Goal: Task Accomplishment & Management: Complete application form

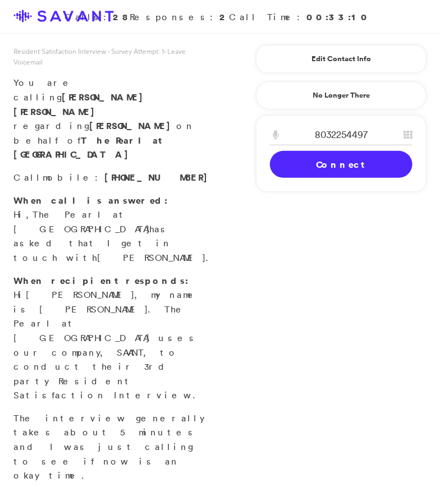
click at [355, 160] on link "Connect" at bounding box center [341, 164] width 143 height 27
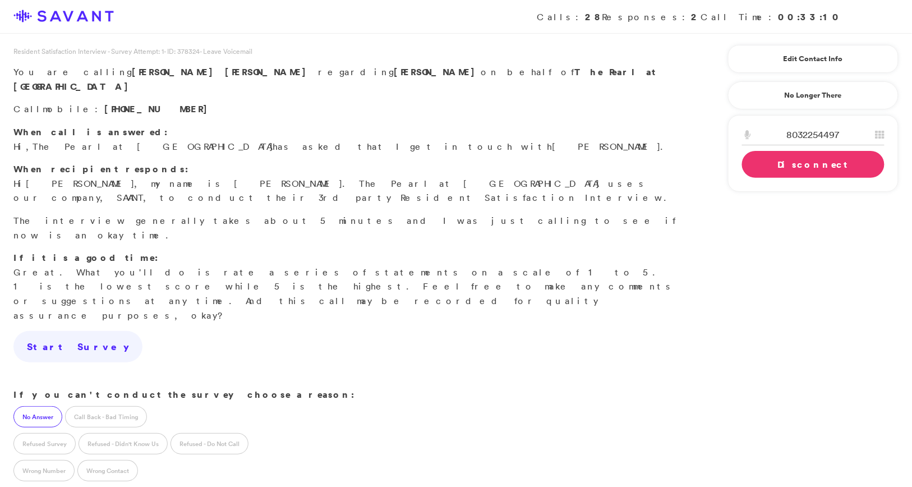
click at [42, 406] on label "No Answer" at bounding box center [37, 416] width 49 height 21
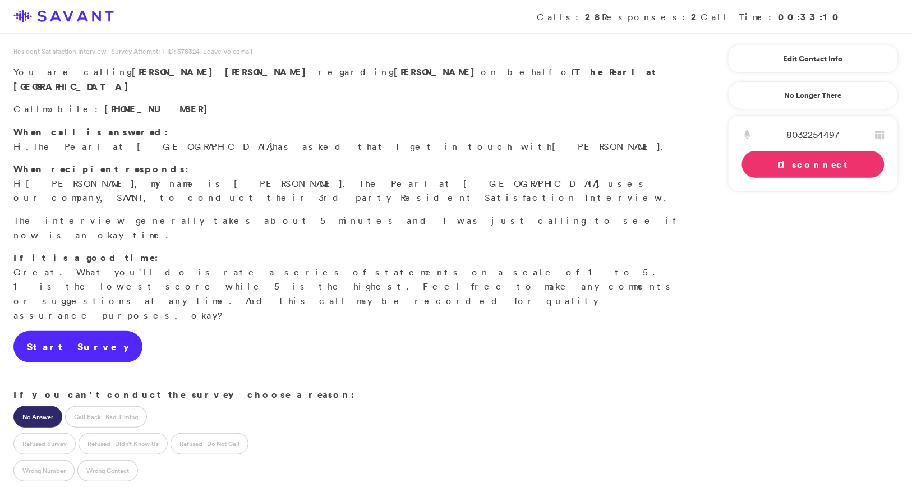
click at [88, 331] on link "Start Survey" at bounding box center [77, 346] width 129 height 31
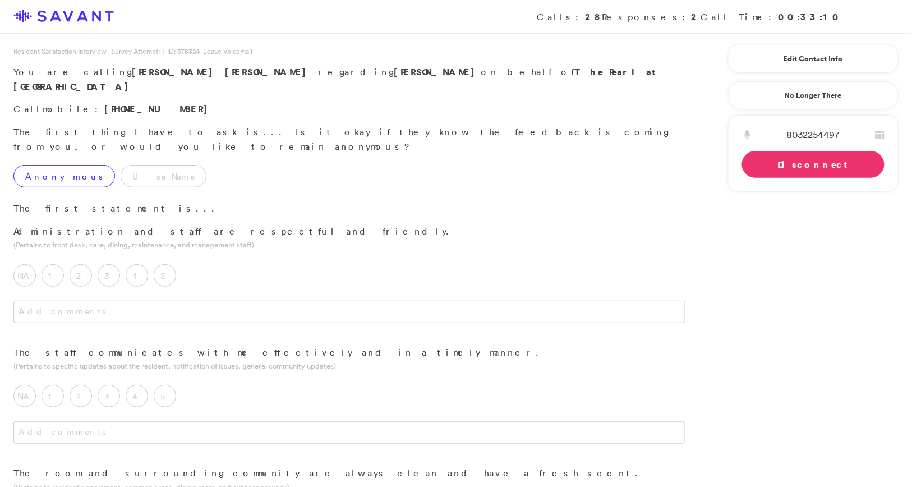
click at [64, 165] on label "Anonymous" at bounding box center [64, 176] width 102 height 22
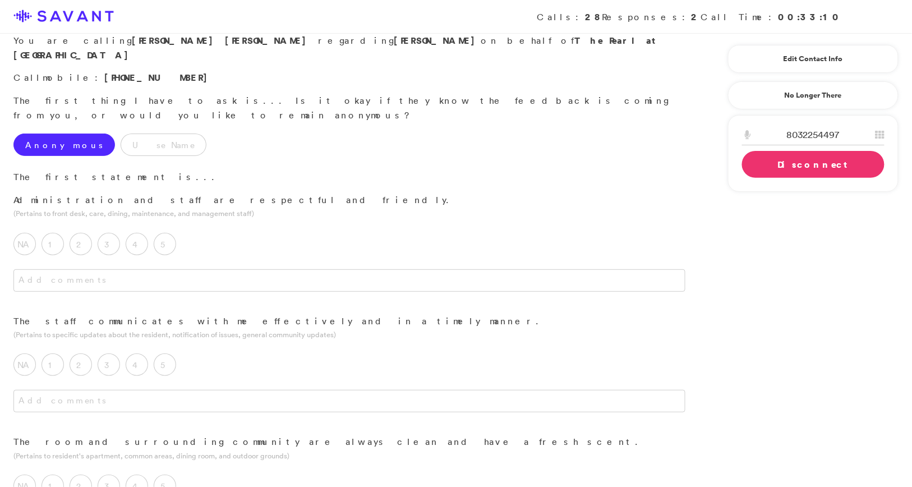
scroll to position [45, 0]
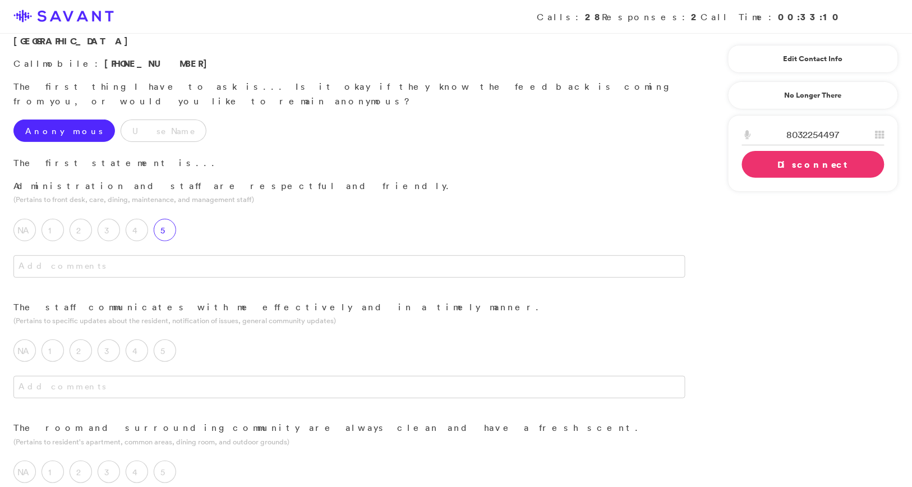
click at [171, 219] on label "5" at bounding box center [165, 230] width 22 height 22
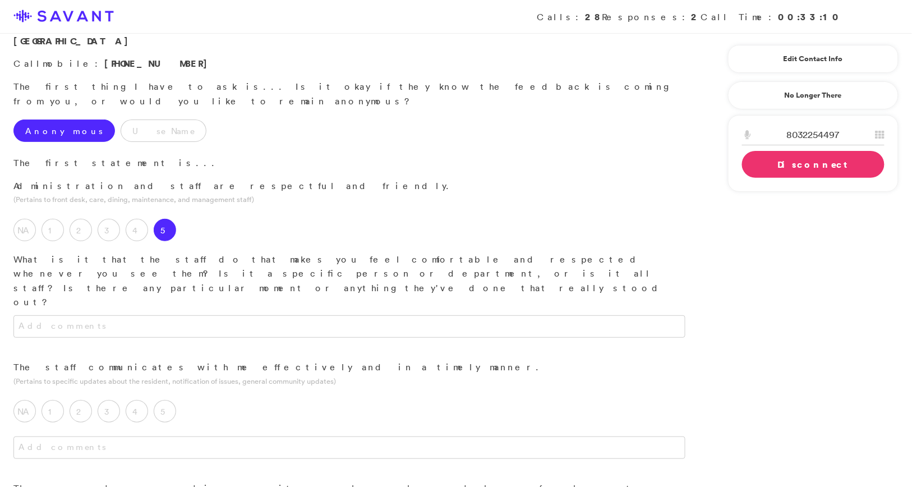
scroll to position [79, 0]
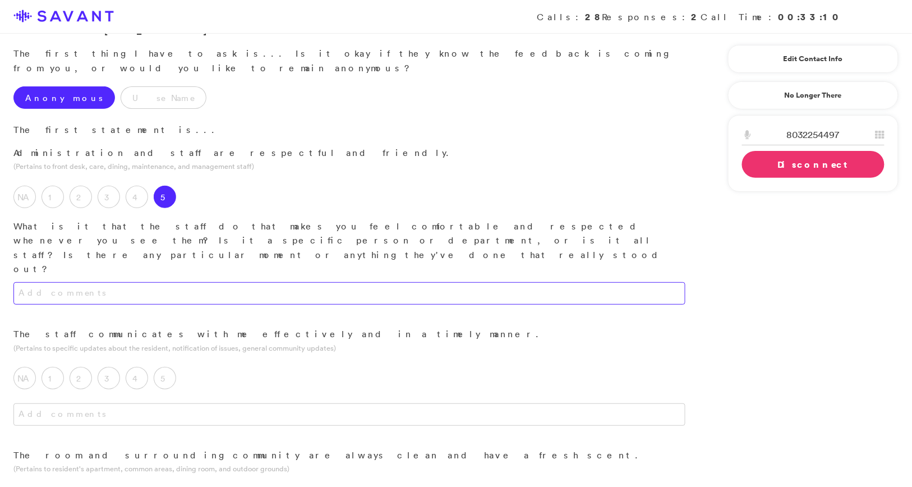
click at [213, 282] on textarea at bounding box center [349, 293] width 672 height 22
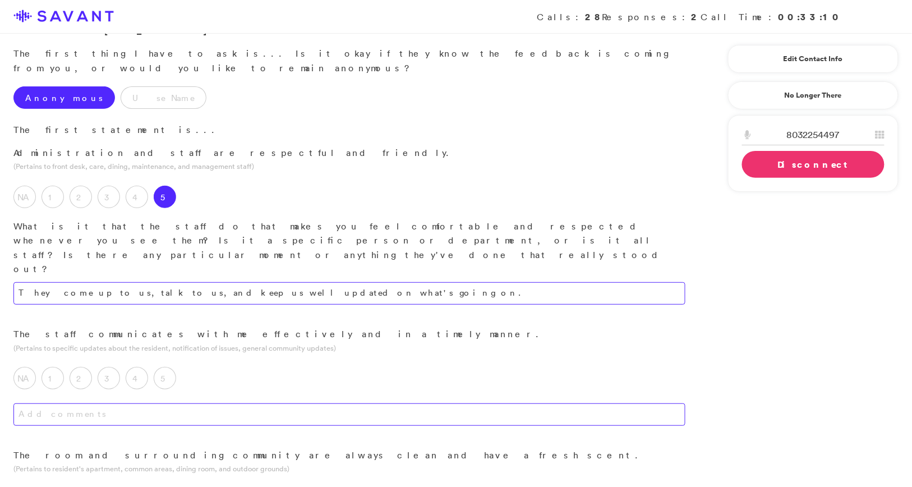
type textarea "They come up to us, talk to us, and keep us well updated on what's going on."
click at [238, 403] on textarea at bounding box center [349, 414] width 672 height 22
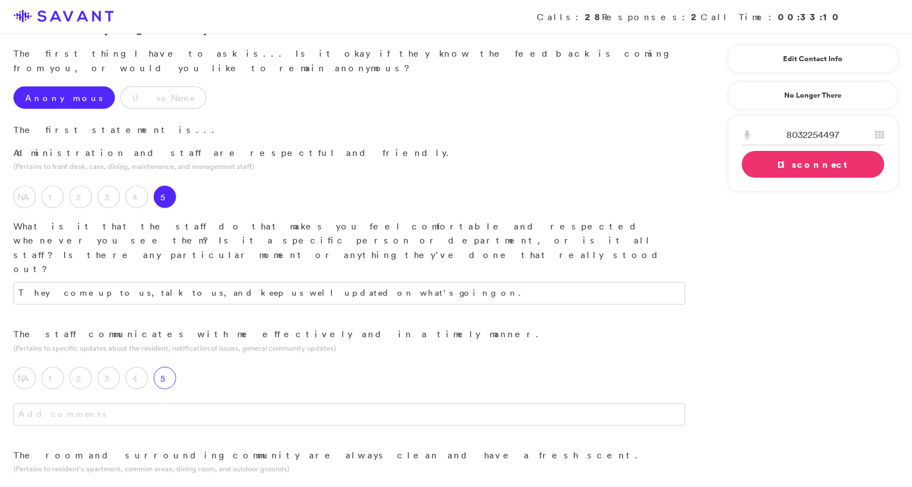
click at [171, 367] on label "5" at bounding box center [165, 378] width 22 height 22
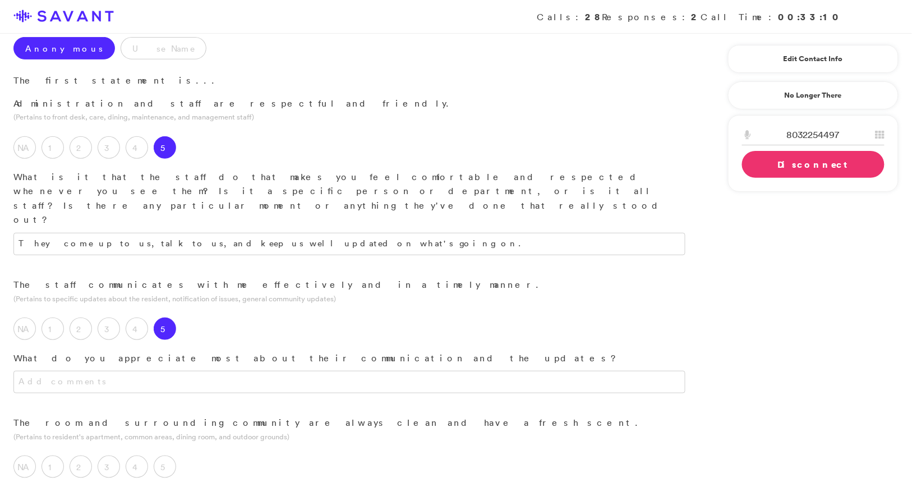
scroll to position [140, 0]
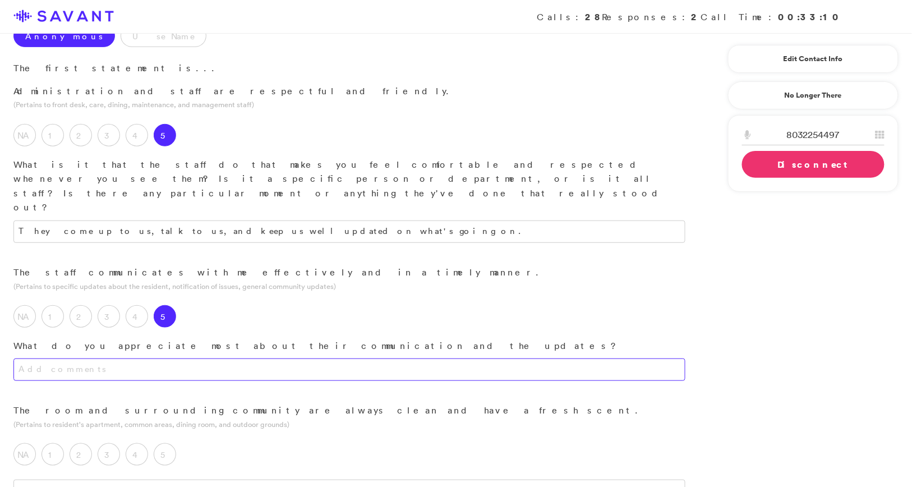
click at [266, 358] on textarea at bounding box center [349, 369] width 672 height 22
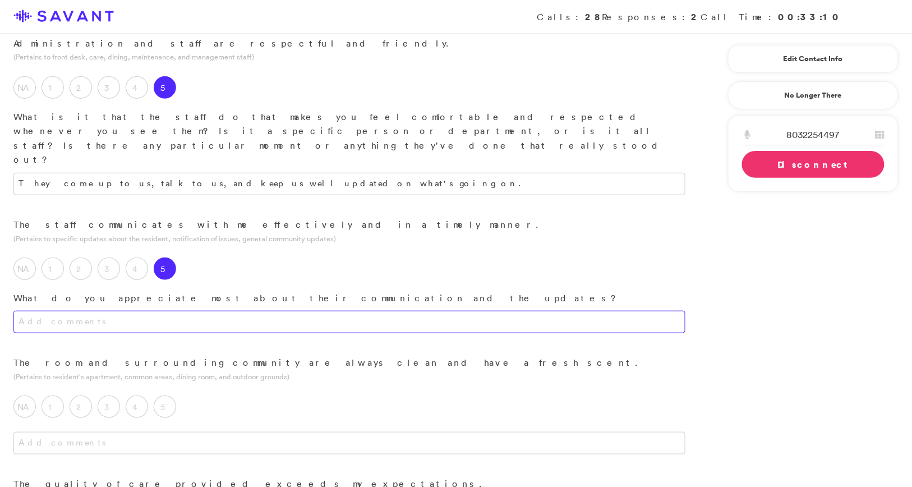
scroll to position [189, 0]
type textarea "Their tone and warmth."
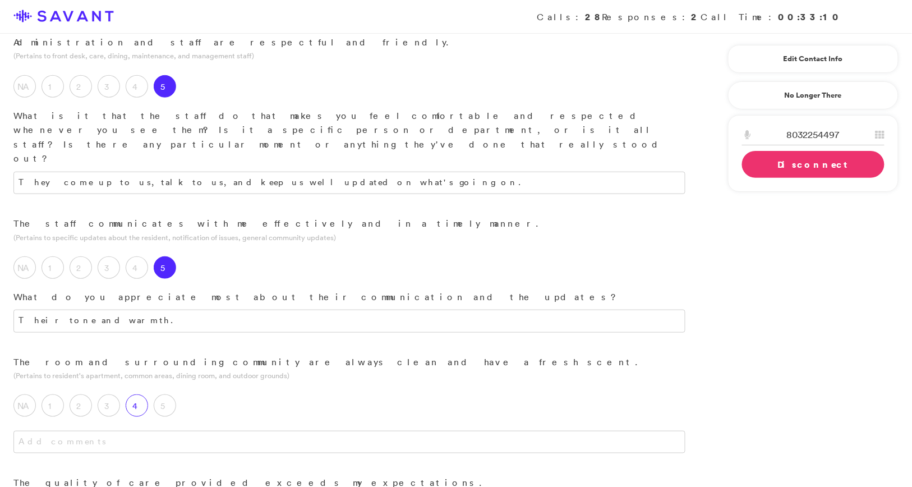
click at [140, 394] on label "4" at bounding box center [137, 405] width 22 height 22
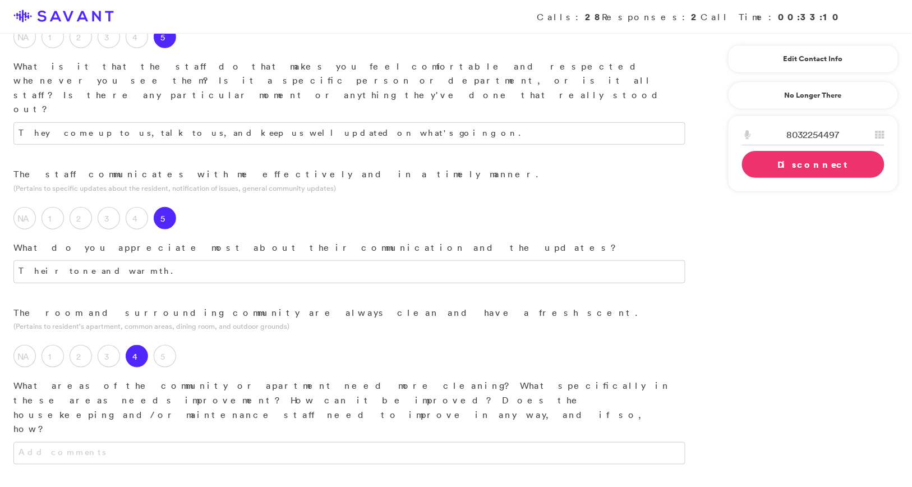
scroll to position [242, 0]
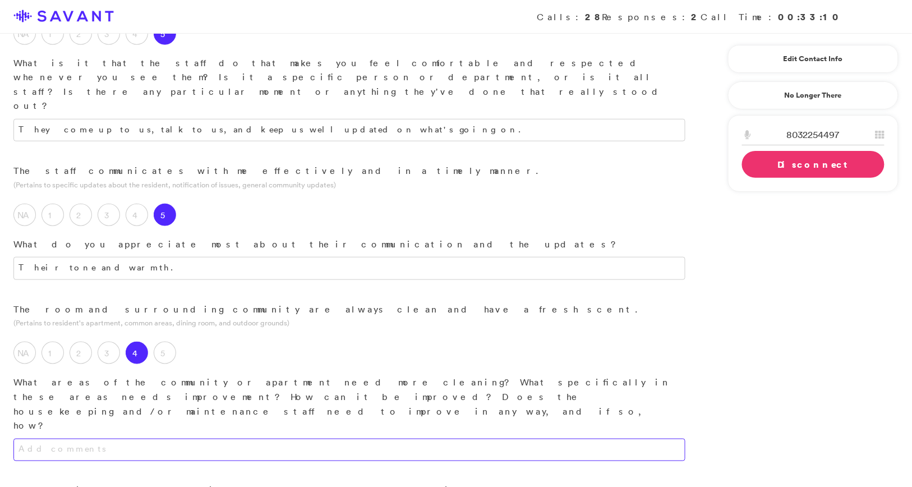
click at [223, 439] on textarea at bounding box center [349, 450] width 672 height 22
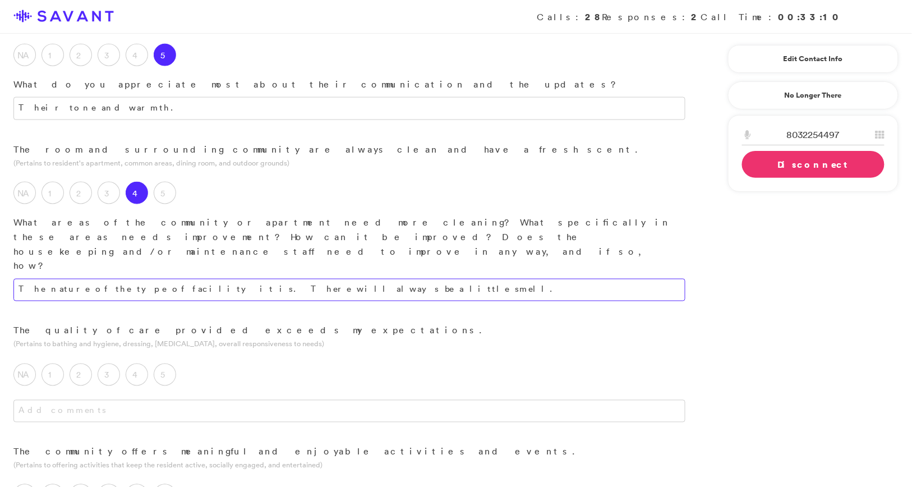
scroll to position [419, 0]
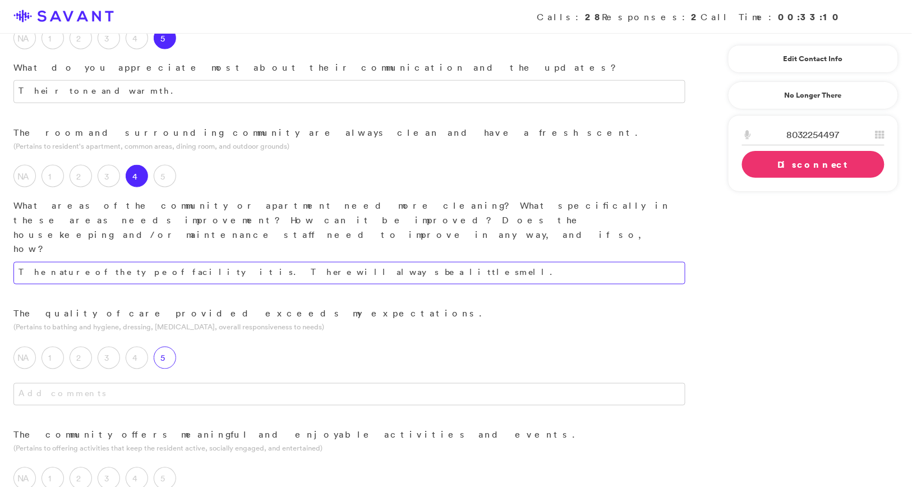
type textarea "The nature of the type of facility it is. There will always be a little smell."
click at [172, 347] on label "5" at bounding box center [165, 358] width 22 height 22
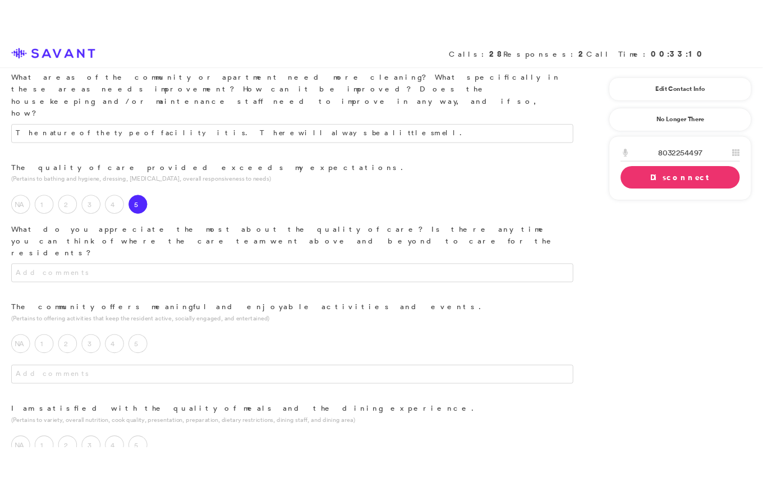
scroll to position [491, 0]
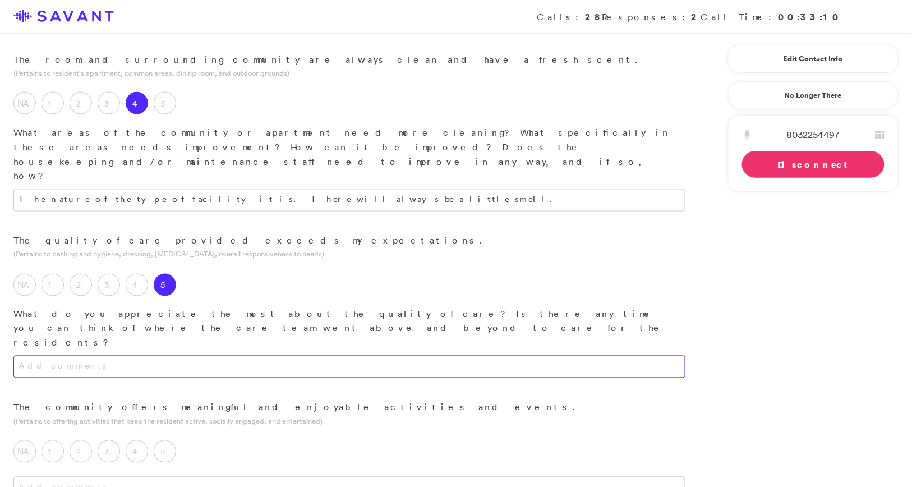
click at [272, 356] on textarea at bounding box center [349, 367] width 672 height 22
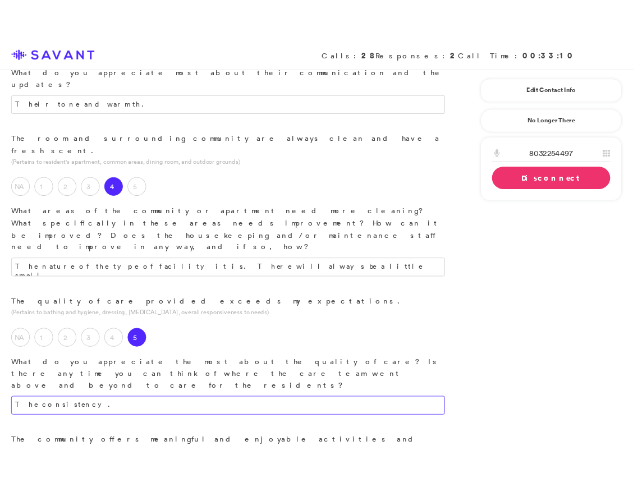
scroll to position [520, 0]
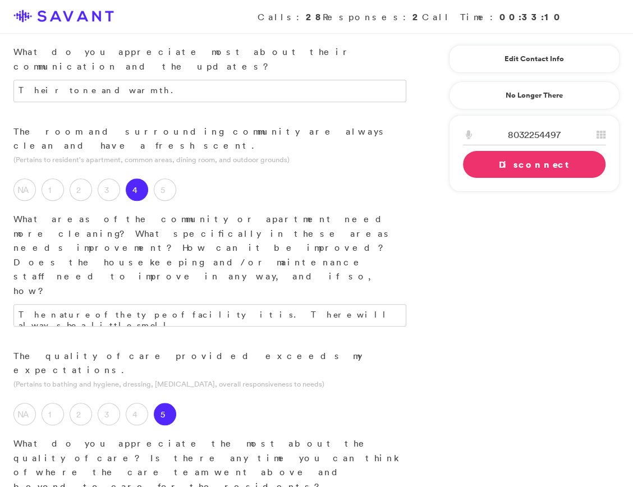
type textarea "The consistency."
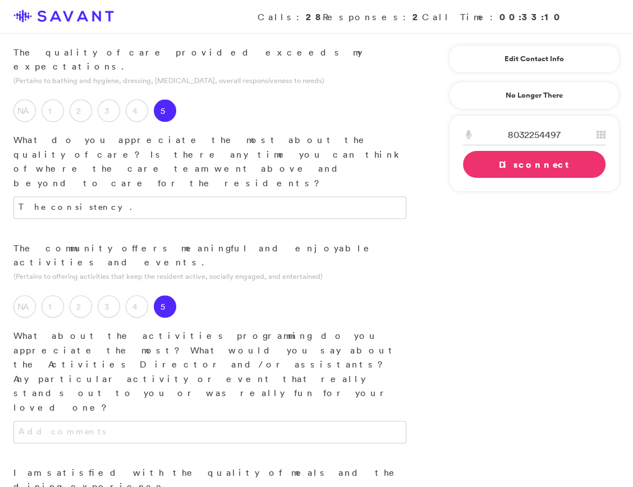
scroll to position [815, 0]
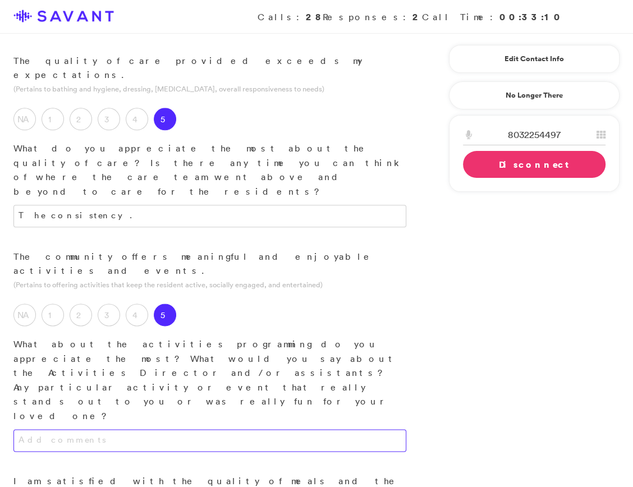
click at [325, 429] on textarea at bounding box center [209, 440] width 393 height 22
type textarea "The encouragement to participate."
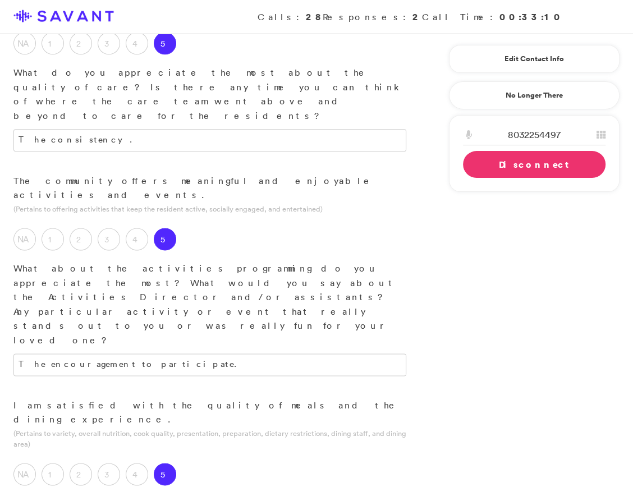
scroll to position [894, 0]
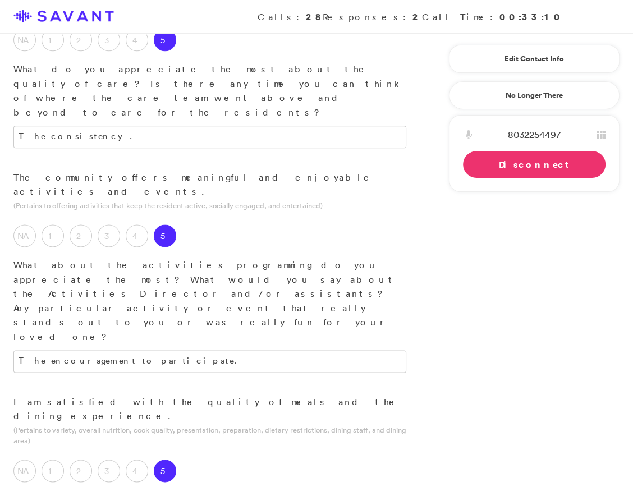
type textarea "The whole community eats together."
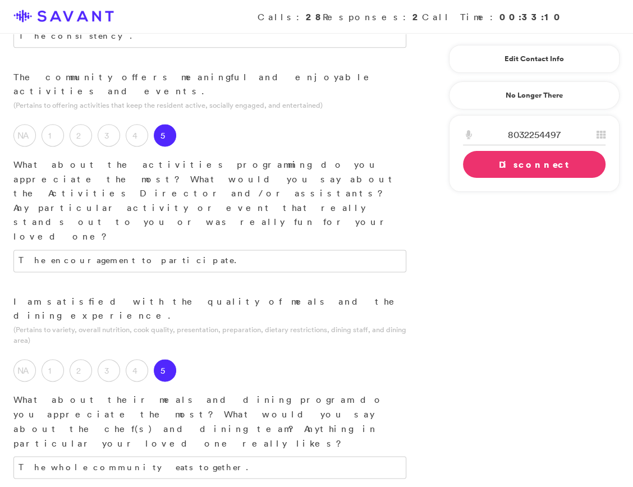
scroll to position [995, 0]
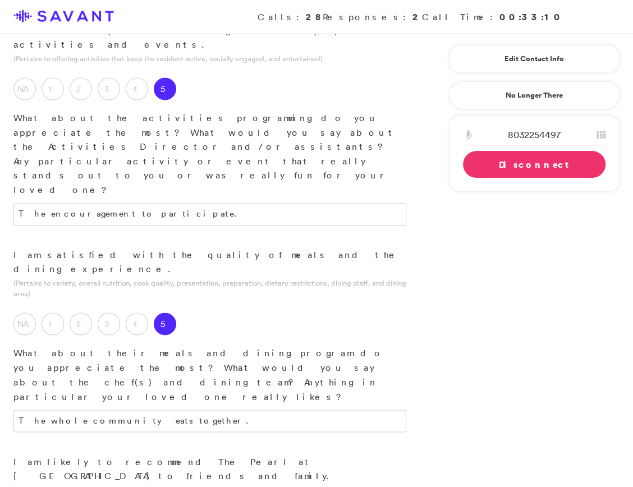
scroll to position [1044, 0]
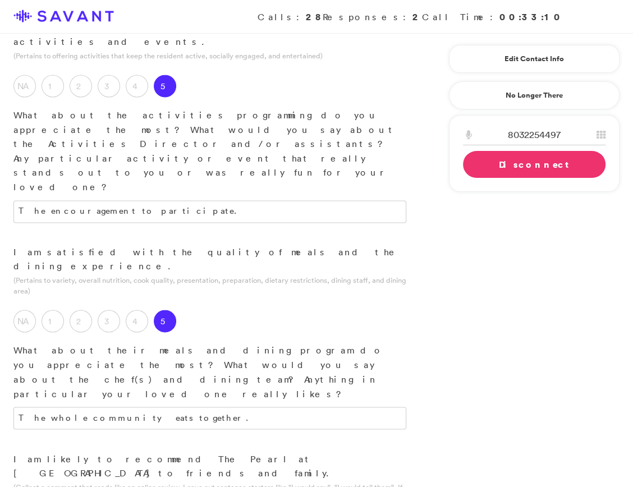
type textarea "This is a fantastic facility, and they will take care of your loved ones."
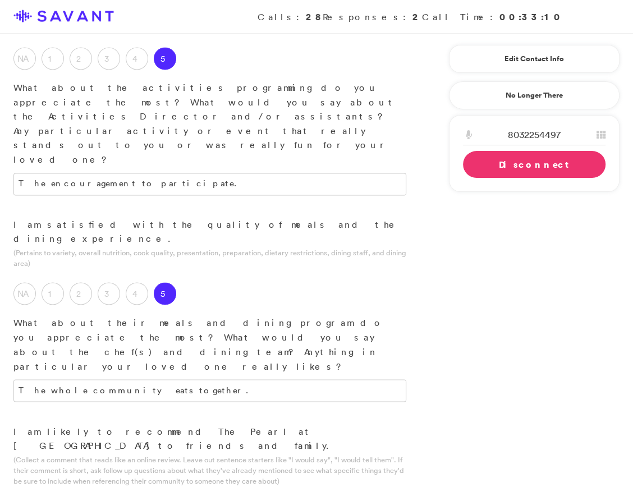
scroll to position [1073, 0]
drag, startPoint x: 188, startPoint y: 308, endPoint x: 33, endPoint y: 301, distance: 155.0
type textarea "The admissions process and frequent updates."
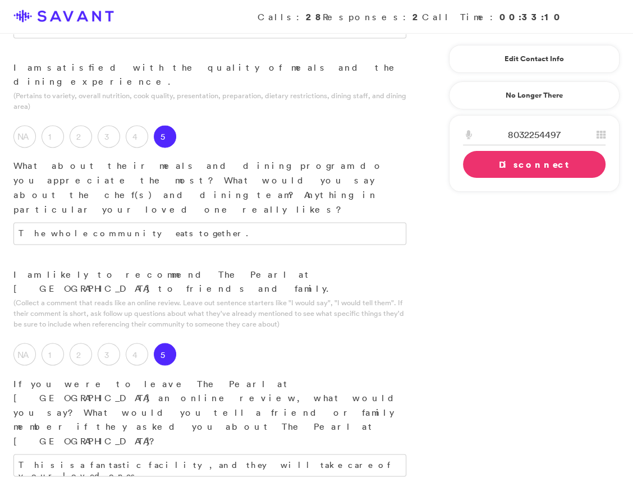
scroll to position [1231, 0]
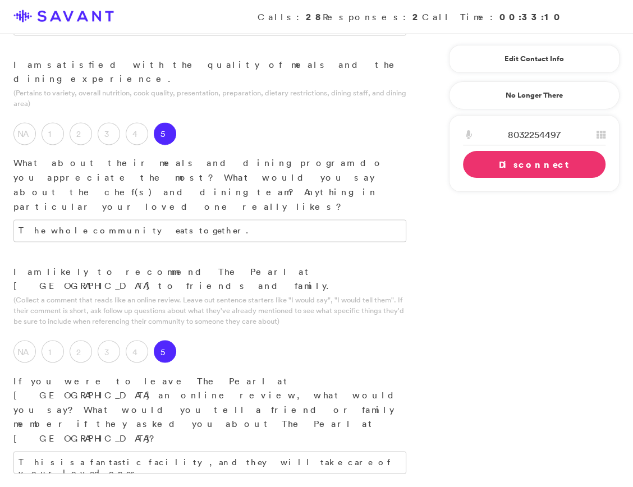
click at [439, 163] on link "Disconnect" at bounding box center [534, 164] width 143 height 27
